Goal: Complete application form

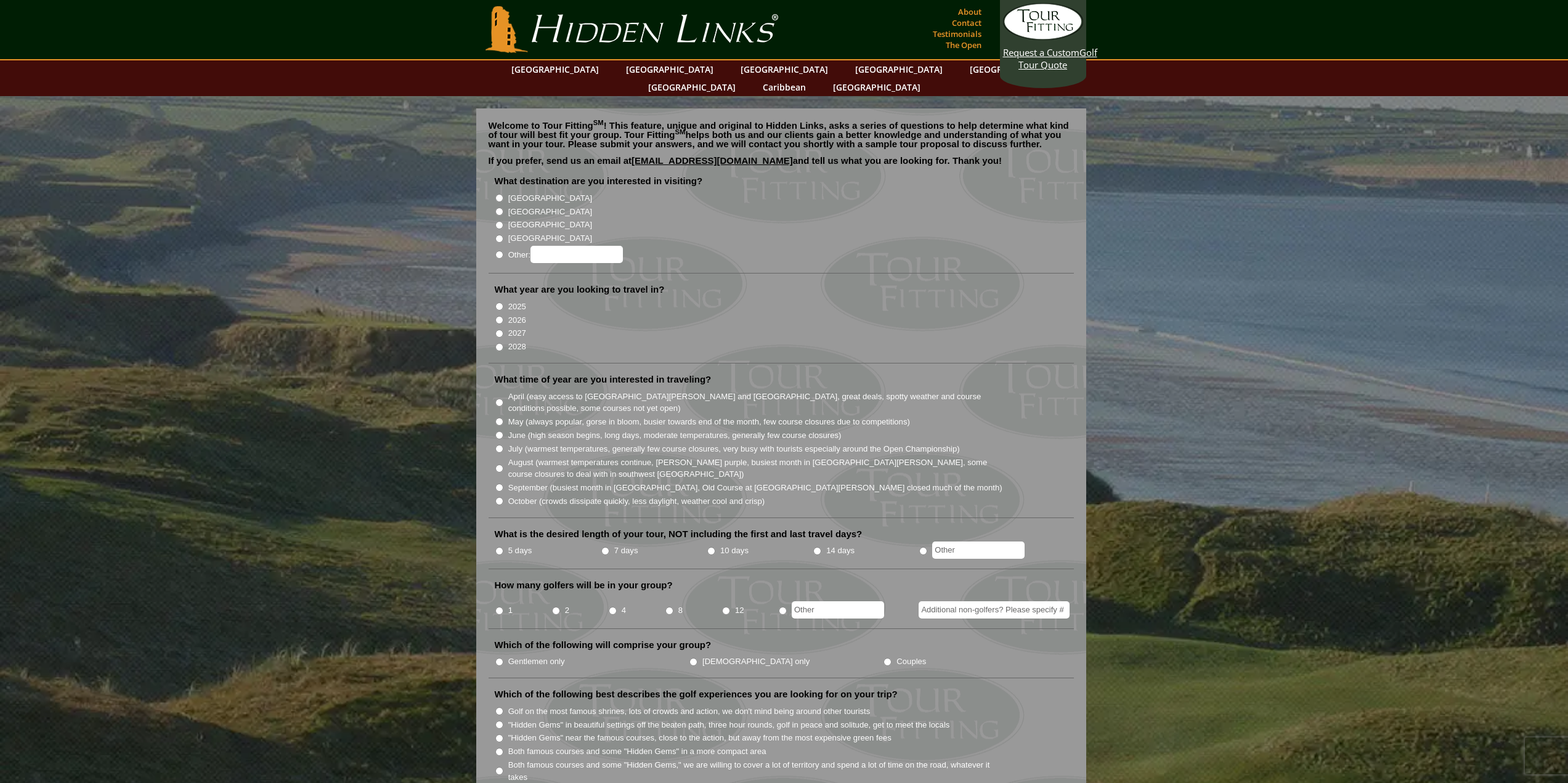
click at [499, 208] on input "[GEOGRAPHIC_DATA]" at bounding box center [499, 212] width 8 height 8
radio input "true"
click at [499, 303] on input "2025" at bounding box center [499, 307] width 8 height 8
radio input "true"
click at [499, 497] on input "October (crowds dissipate quickly, less daylight, weather cool and crisp)" at bounding box center [499, 501] width 8 height 8
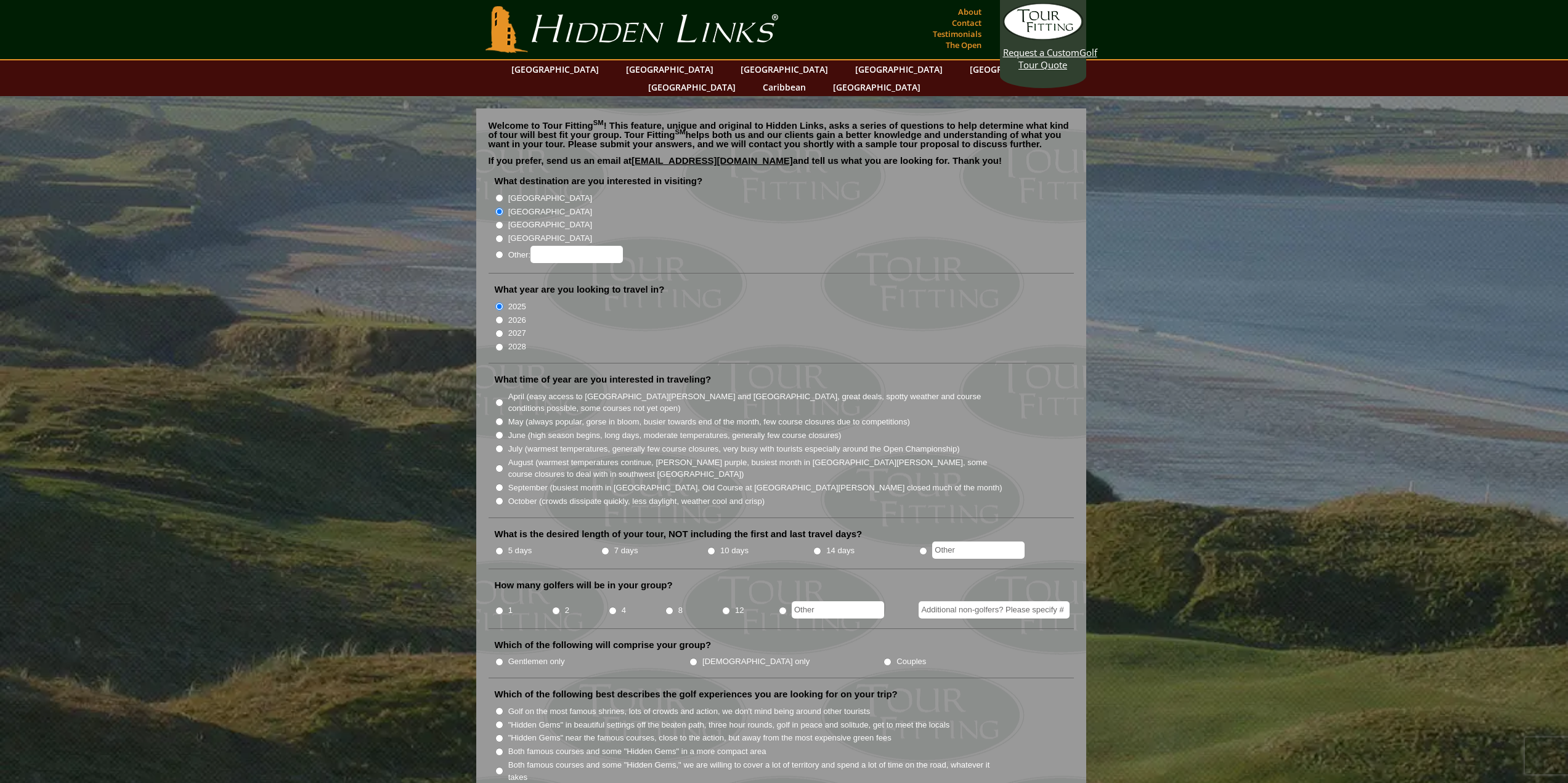
radio input "true"
click at [496, 547] on input "5 days" at bounding box center [499, 551] width 8 height 8
radio input "true"
click at [556, 607] on input "2" at bounding box center [556, 611] width 8 height 8
radio input "true"
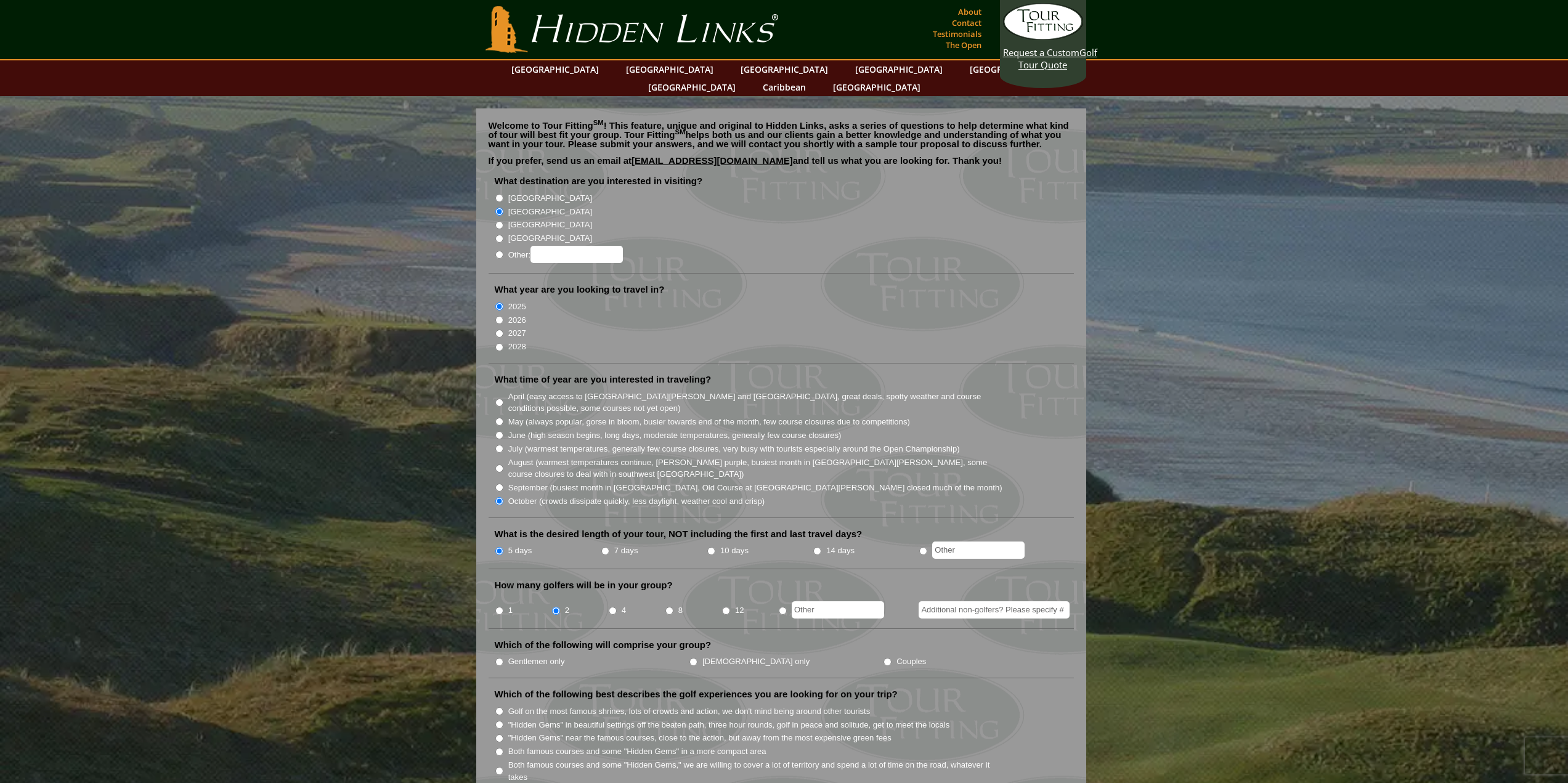
click at [1040, 601] on input "Additional non-golfers? Please specify #" at bounding box center [994, 609] width 151 height 17
type input "2"
click at [501, 658] on input "Gentlemen only" at bounding box center [499, 662] width 8 height 8
radio input "true"
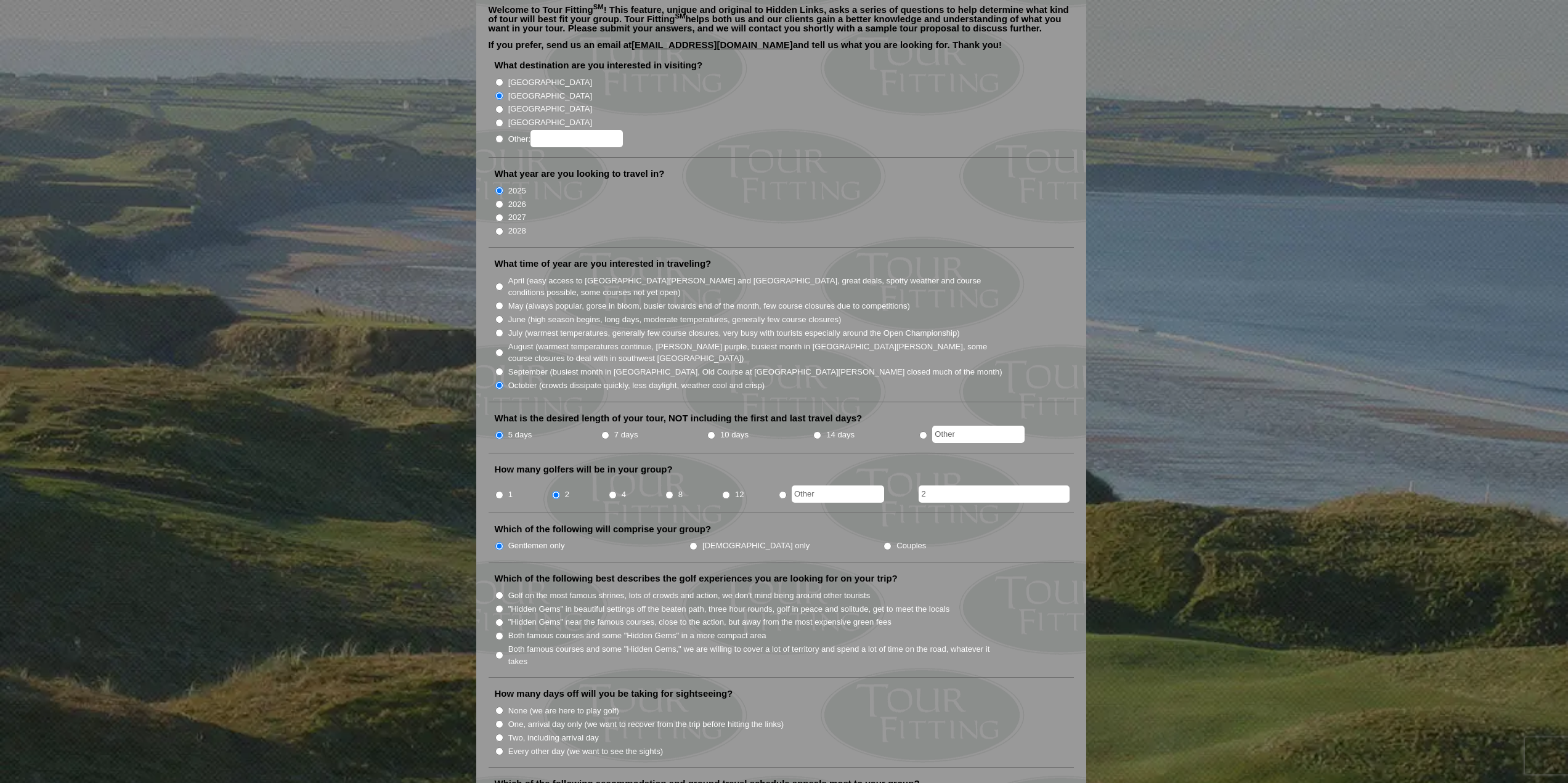
scroll to position [123, 0]
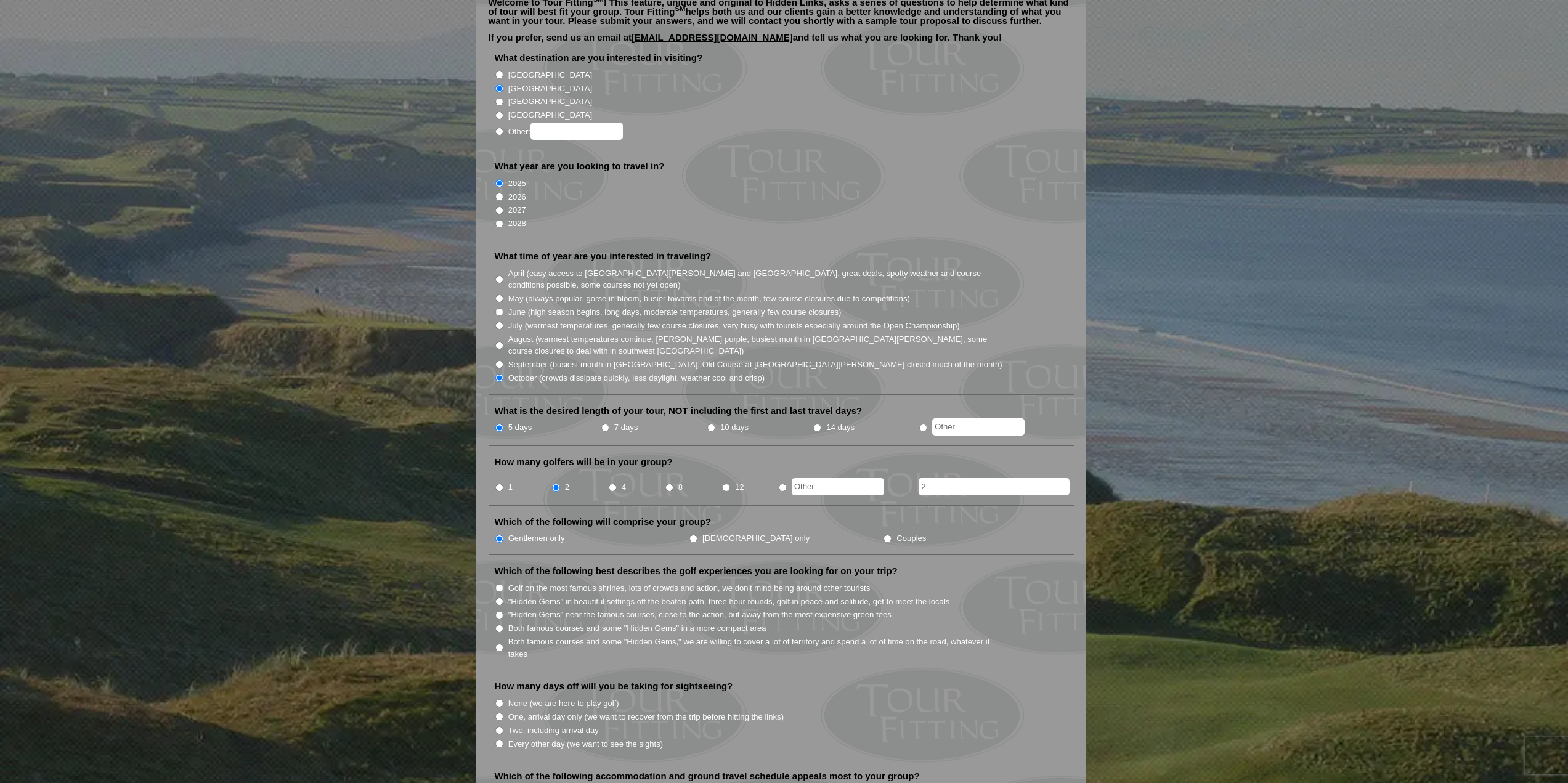
click at [884, 535] on input "Couples" at bounding box center [888, 539] width 8 height 8
radio input "true"
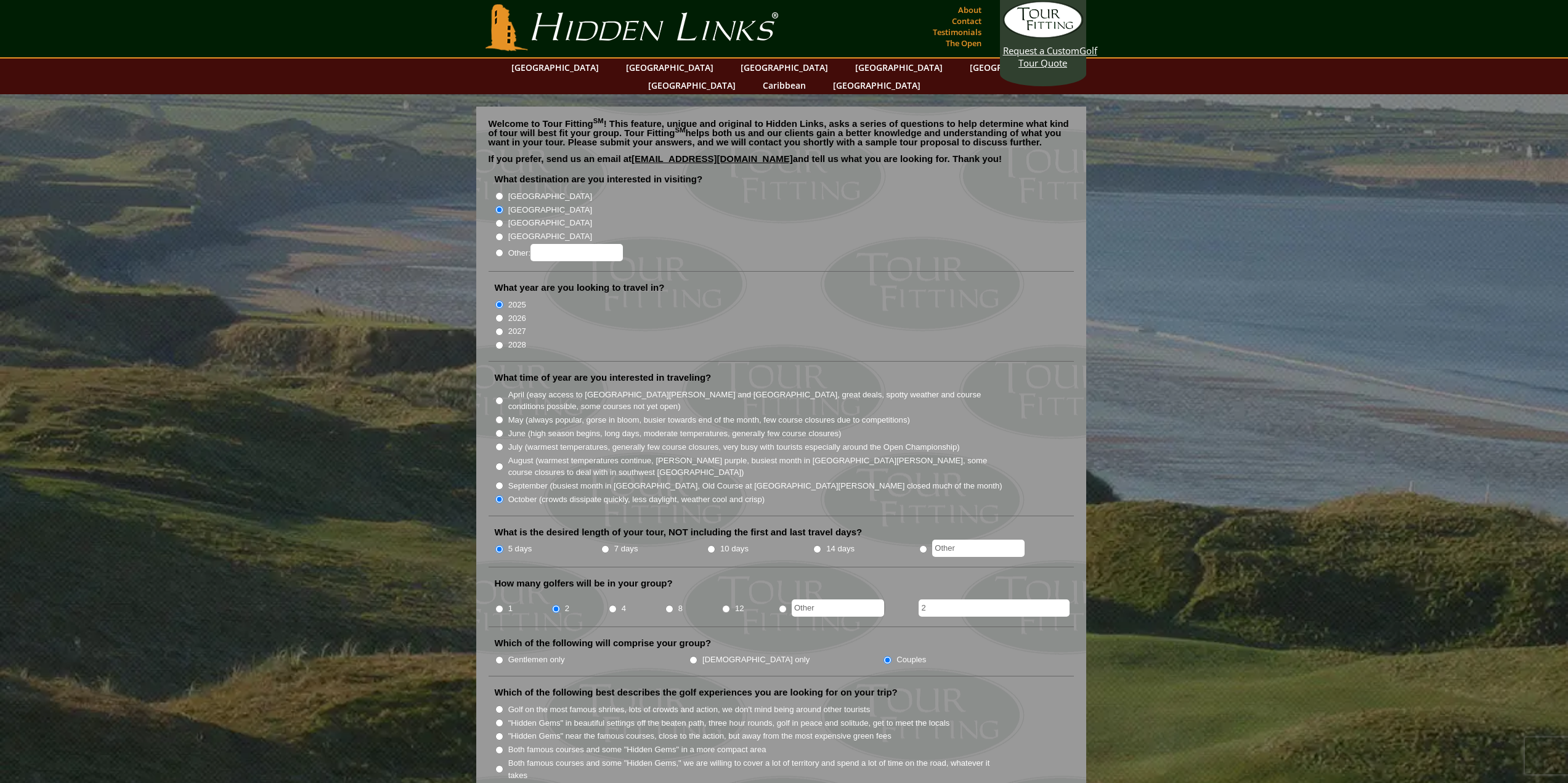
scroll to position [0, 0]
